Goal: Task Accomplishment & Management: Manage account settings

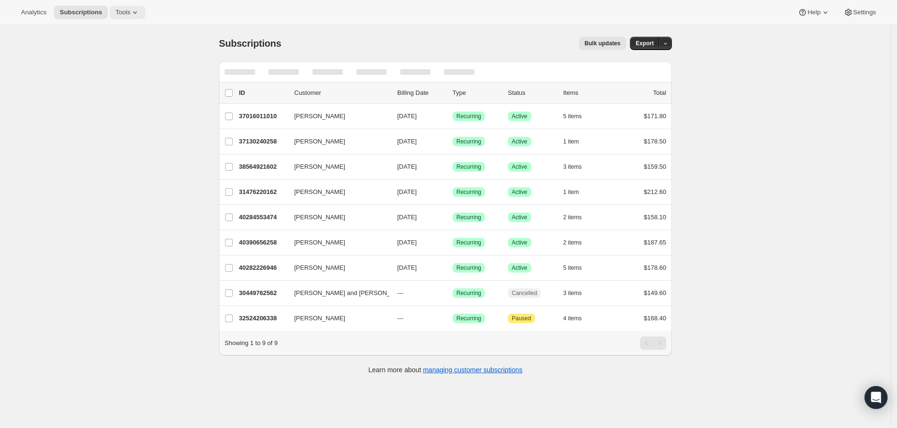
click at [115, 16] on span "Tools" at bounding box center [122, 13] width 15 height 8
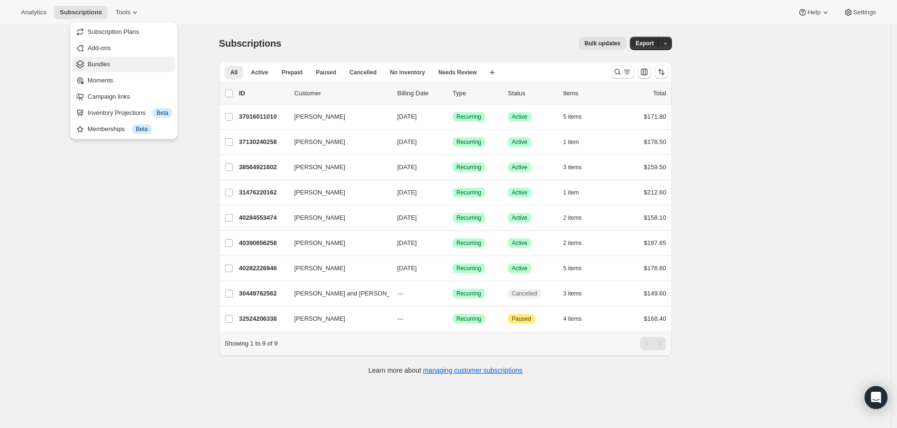
click at [102, 63] on span "Bundles" at bounding box center [99, 64] width 22 height 7
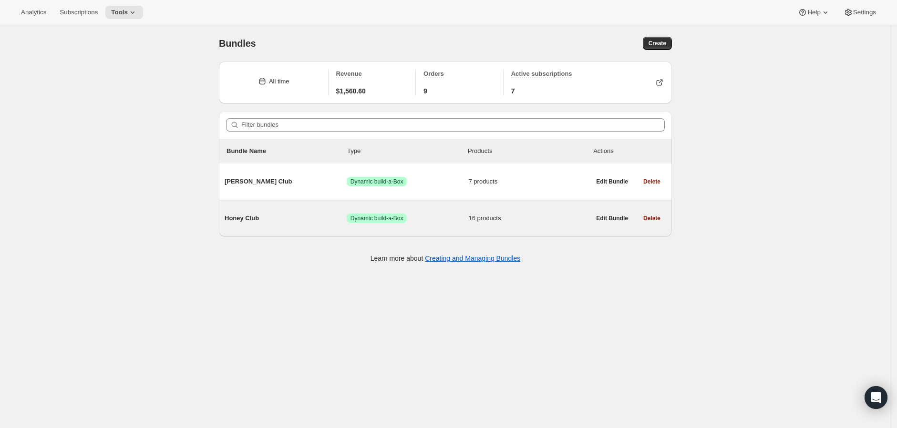
click at [238, 214] on span "Honey Club" at bounding box center [286, 219] width 122 height 10
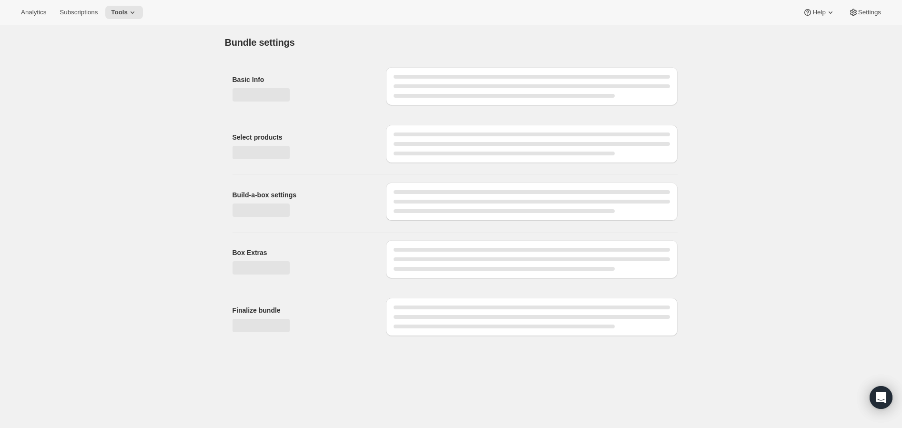
type input "Honey Club"
radio input "true"
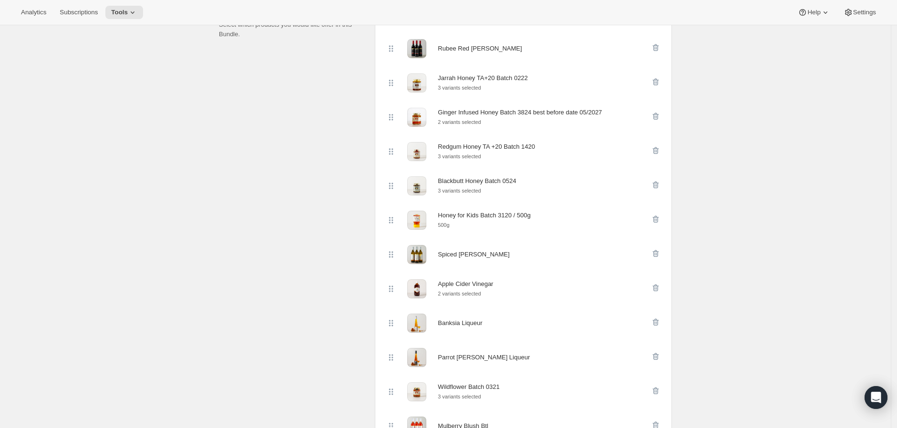
scroll to position [212, 0]
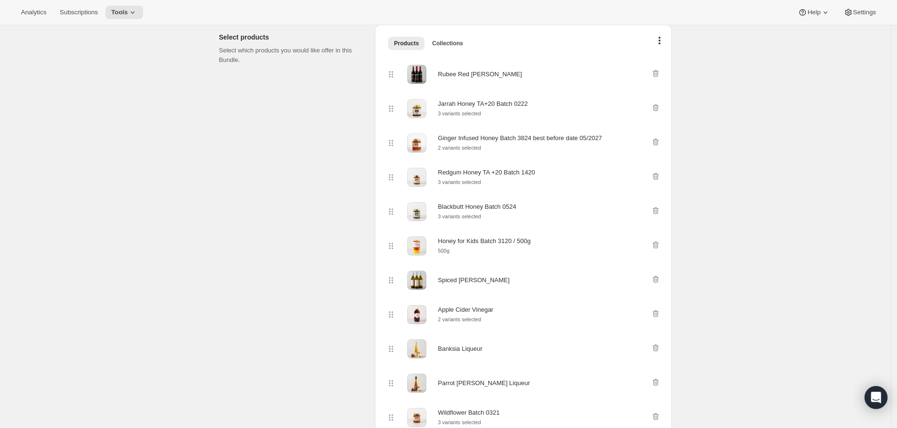
drag, startPoint x: 110, startPoint y: 400, endPoint x: 149, endPoint y: 382, distance: 43.1
